Goal: Find specific page/section: Find specific page/section

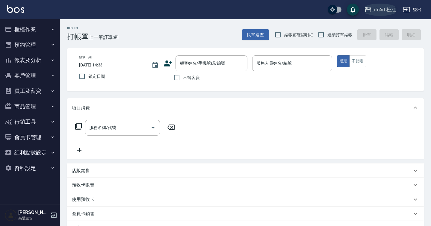
click at [387, 9] on div "LifeArt 松江" at bounding box center [384, 9] width 25 height 7
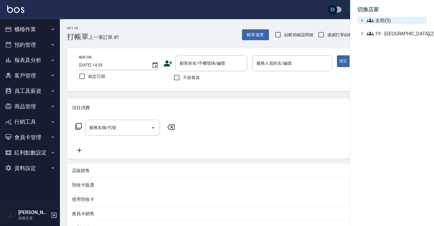
click at [379, 23] on span "全部(5)" at bounding box center [396, 20] width 58 height 7
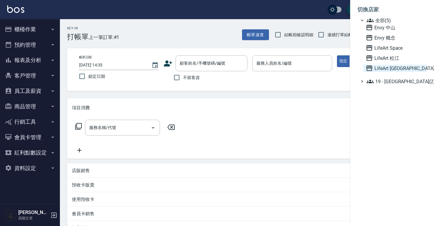
click at [390, 67] on span "LifeArt [GEOGRAPHIC_DATA]" at bounding box center [395, 68] width 59 height 7
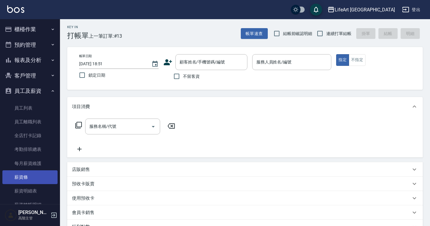
scroll to position [31, 0]
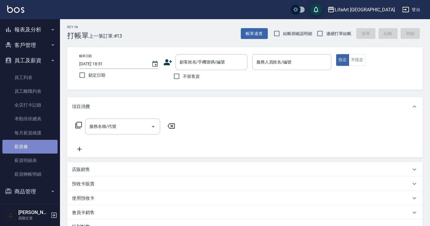
click at [35, 149] on link "薪資條" at bounding box center [29, 147] width 55 height 14
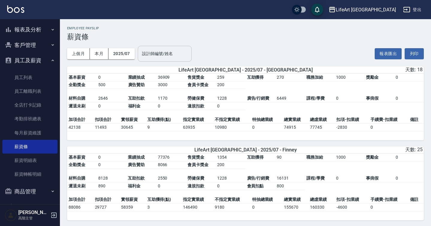
click at [155, 49] on div "設計師編號/姓名 設計師編號/姓名" at bounding box center [165, 54] width 54 height 16
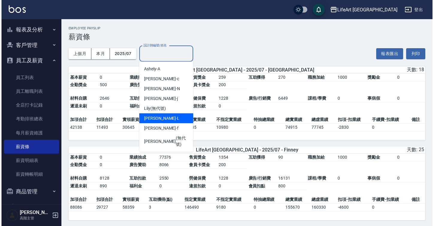
scroll to position [1, 0]
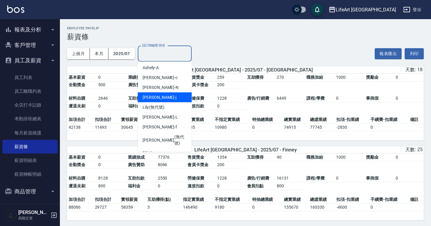
click at [174, 93] on div "[PERSON_NAME]" at bounding box center [165, 98] width 54 height 10
type input "[PERSON_NAME]"
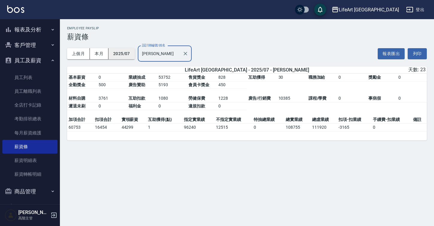
click at [126, 55] on button "2025/07" at bounding box center [121, 53] width 26 height 11
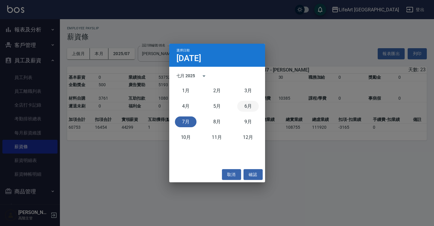
click at [253, 105] on button "6月" at bounding box center [248, 106] width 22 height 11
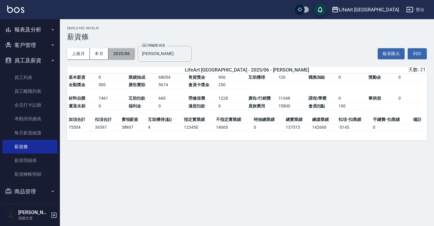
click at [121, 55] on button "2025/06" at bounding box center [121, 53] width 26 height 11
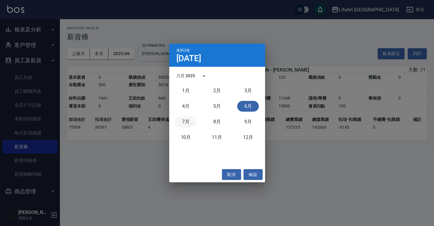
click at [188, 123] on button "7月" at bounding box center [186, 122] width 22 height 11
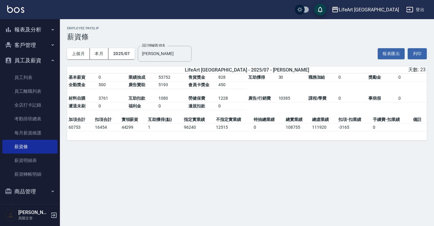
click at [39, 30] on button "報表及分析" at bounding box center [29, 30] width 55 height 16
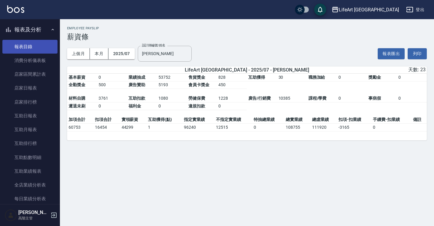
click at [34, 45] on link "報表目錄" at bounding box center [29, 47] width 55 height 14
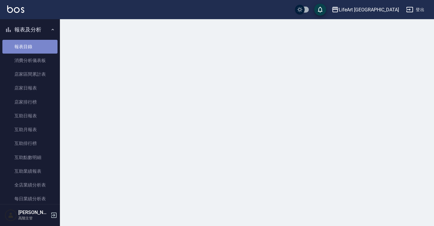
click at [34, 45] on link "報表目錄" at bounding box center [29, 47] width 55 height 14
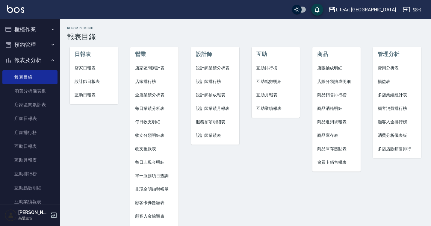
click at [37, 29] on button "櫃檯作業" at bounding box center [29, 30] width 55 height 16
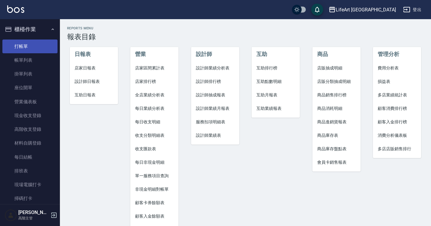
click at [36, 52] on link "打帳單" at bounding box center [29, 47] width 55 height 14
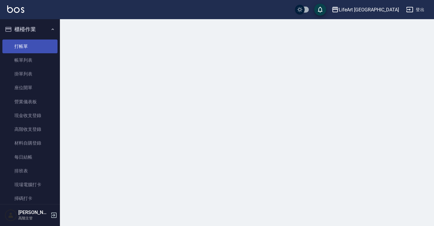
click at [36, 52] on link "打帳單" at bounding box center [29, 47] width 55 height 14
